Goal: Obtain resource: Download file/media

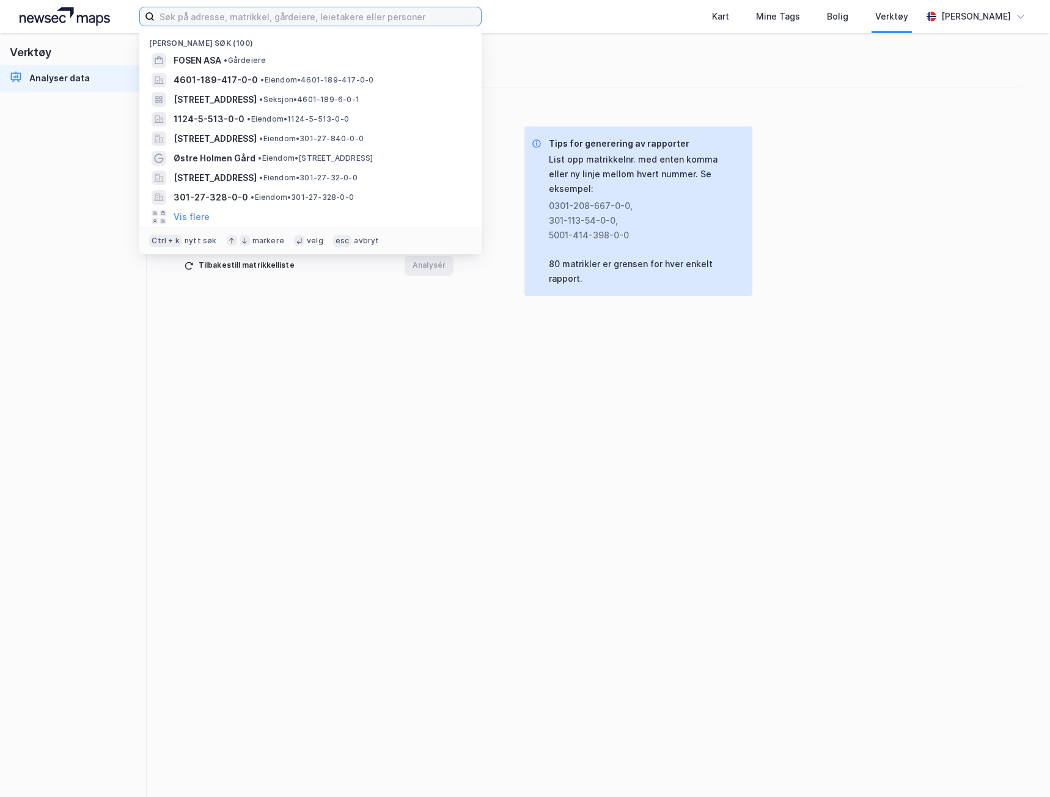
click at [212, 16] on input at bounding box center [318, 16] width 326 height 18
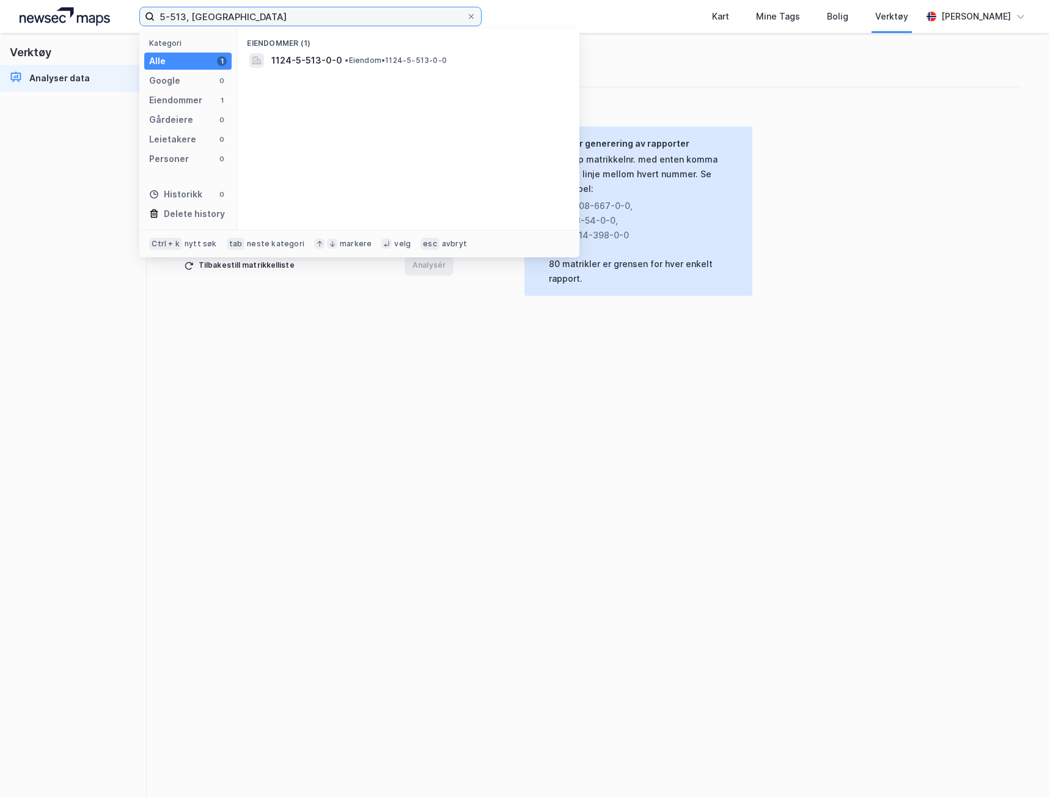
type input "5-513, [GEOGRAPHIC_DATA]"
click at [312, 64] on span "1124-5-513-0-0" at bounding box center [306, 60] width 71 height 15
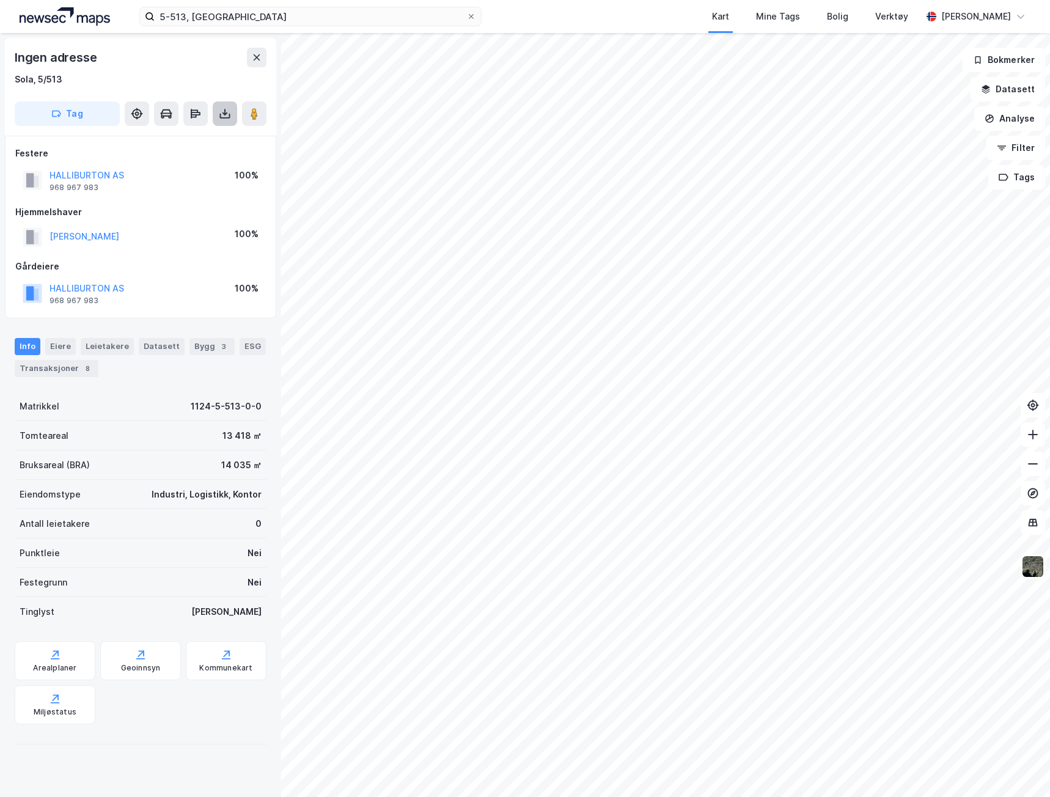
click at [225, 111] on icon at bounding box center [224, 112] width 1 height 7
click at [178, 135] on div "Last ned grunnbok" at bounding box center [164, 138] width 71 height 10
